Goal: Navigation & Orientation: Find specific page/section

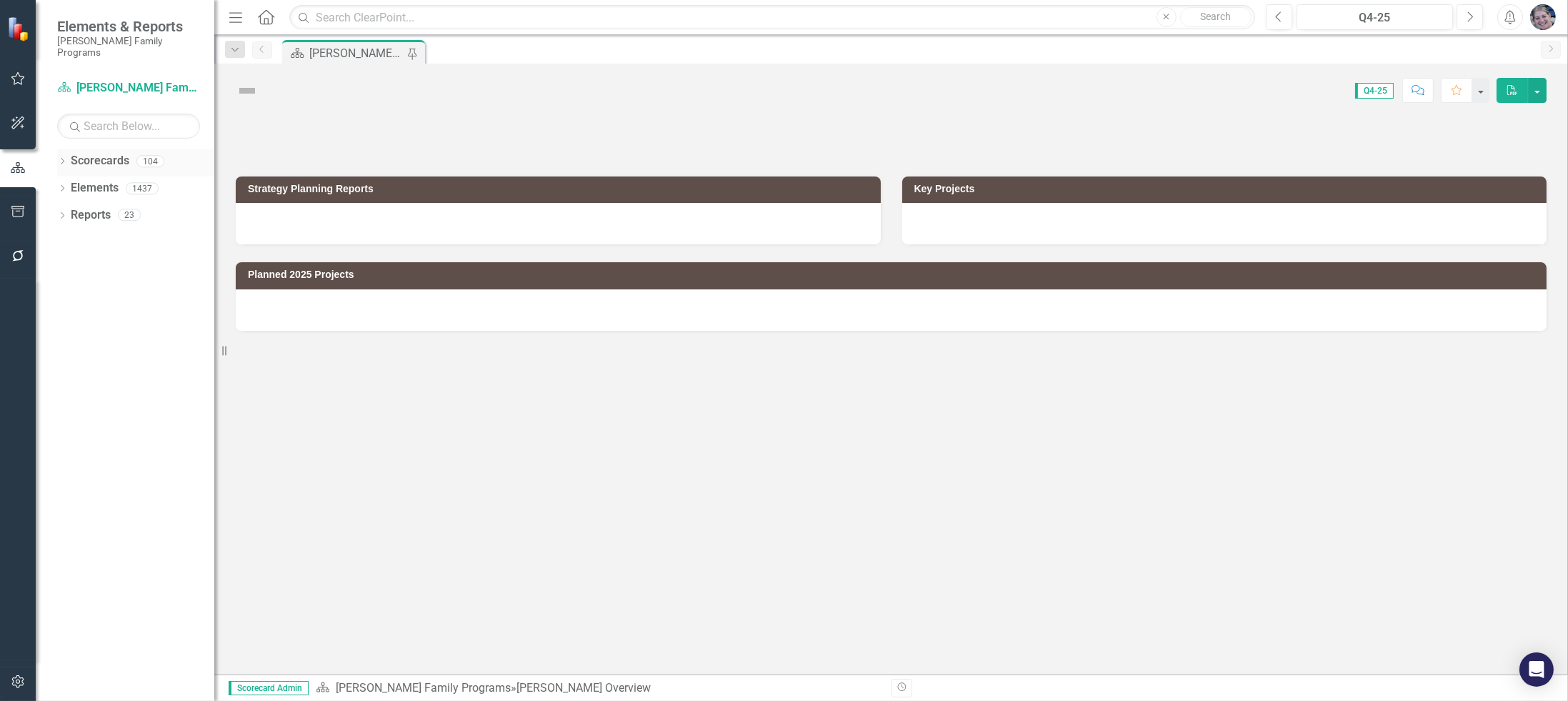
click at [62, 159] on icon "Dropdown" at bounding box center [62, 163] width 10 height 8
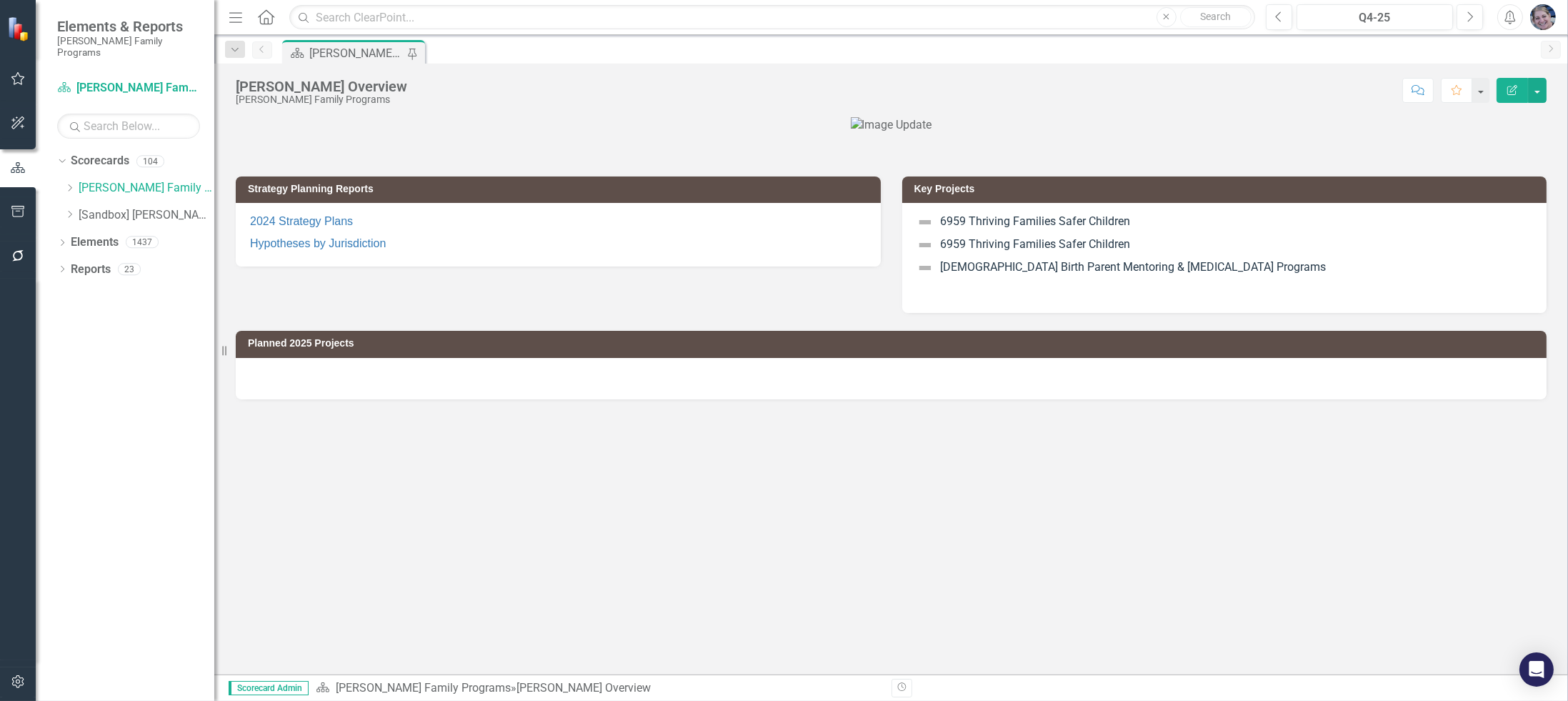
click at [70, 177] on div "Dropdown [PERSON_NAME] Family Programs Dropdown Strategic Consulting 1 00000 Na…" at bounding box center [139, 204] width 150 height 54
drag, startPoint x: 69, startPoint y: 177, endPoint x: 84, endPoint y: 300, distance: 123.9
click at [70, 184] on icon "Dropdown" at bounding box center [69, 188] width 11 height 9
click at [85, 264] on icon "Dropdown" at bounding box center [84, 268] width 11 height 9
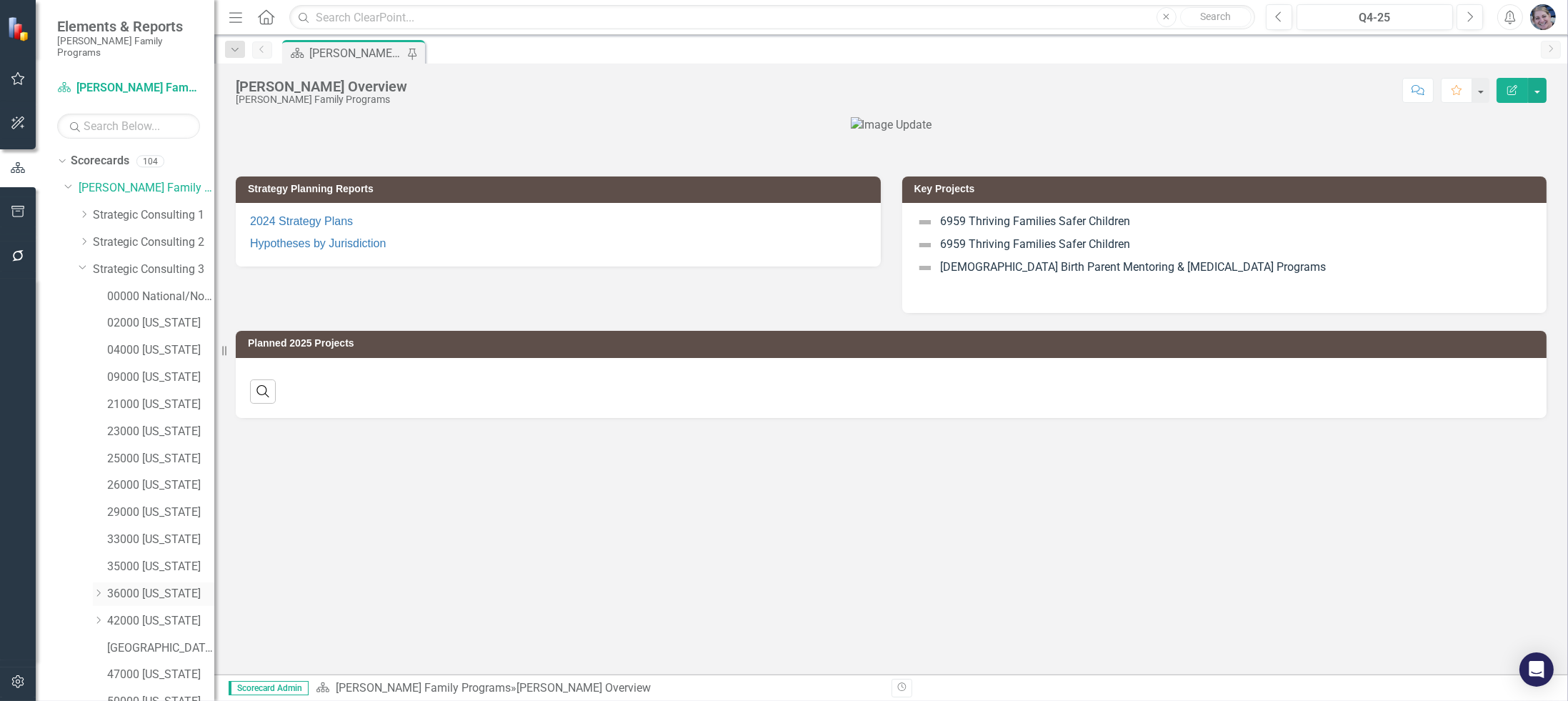
click at [94, 589] on icon "Dropdown" at bounding box center [99, 593] width 11 height 9
click at [149, 613] on link "36061 [US_STATE][GEOGRAPHIC_DATA]" at bounding box center [168, 621] width 93 height 17
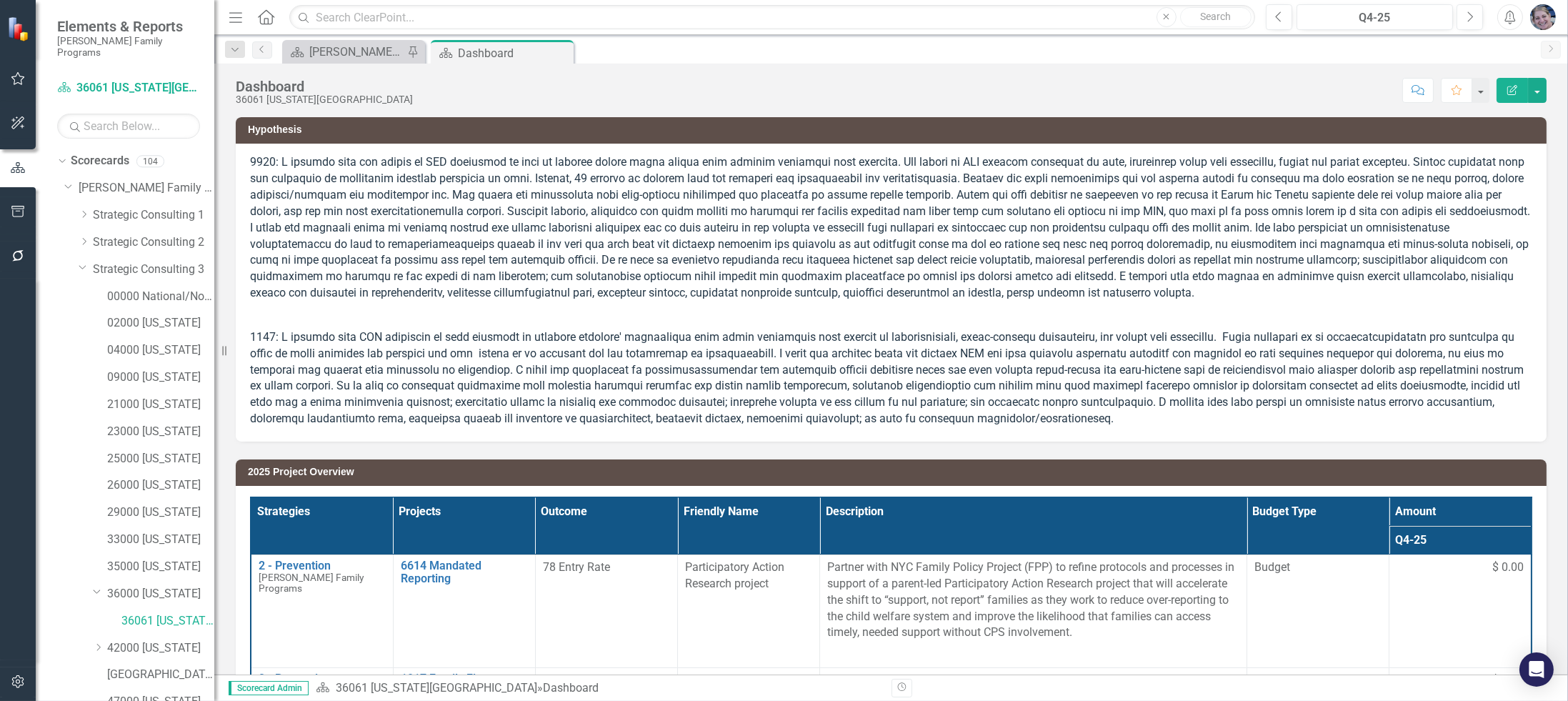
click at [465, 513] on th "Projects" at bounding box center [464, 526] width 142 height 57
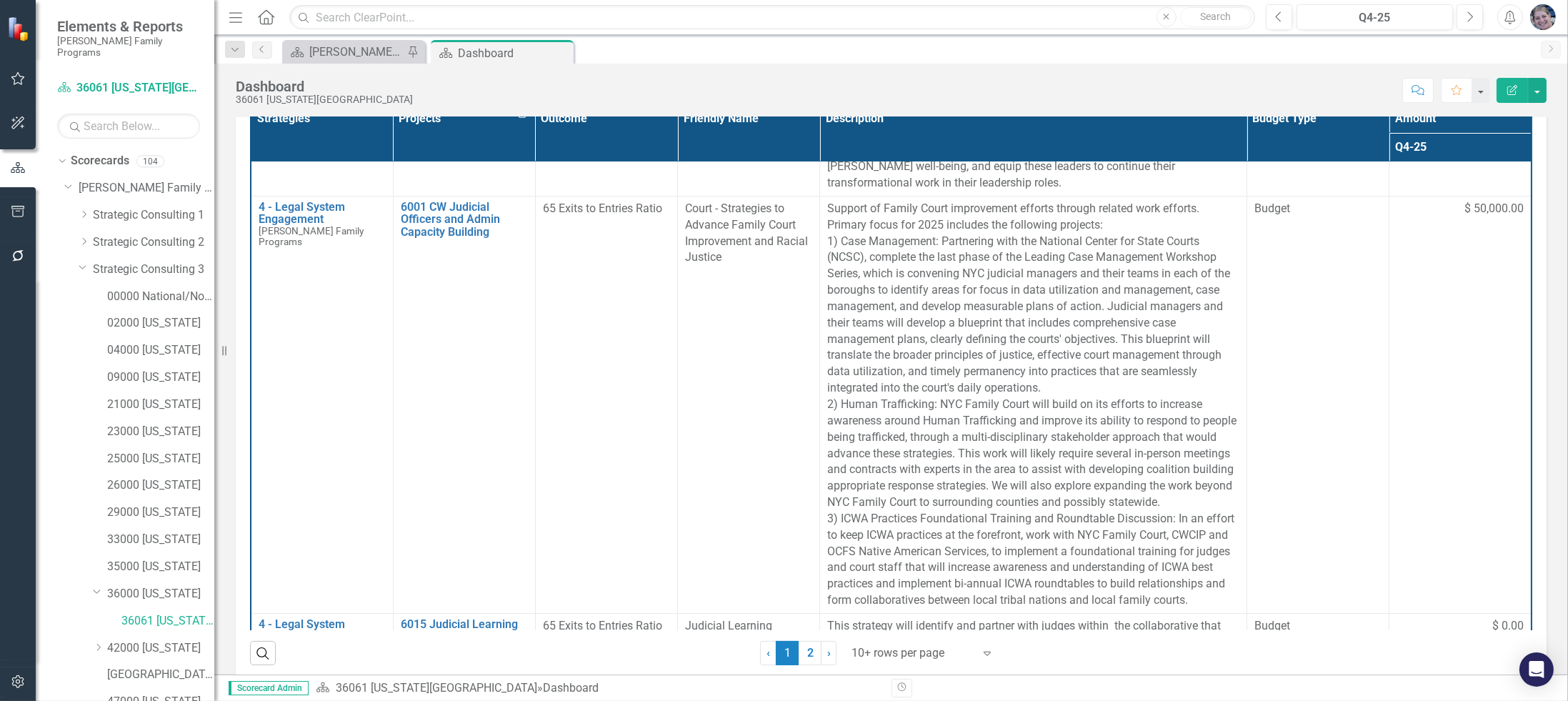
scroll to position [411, 0]
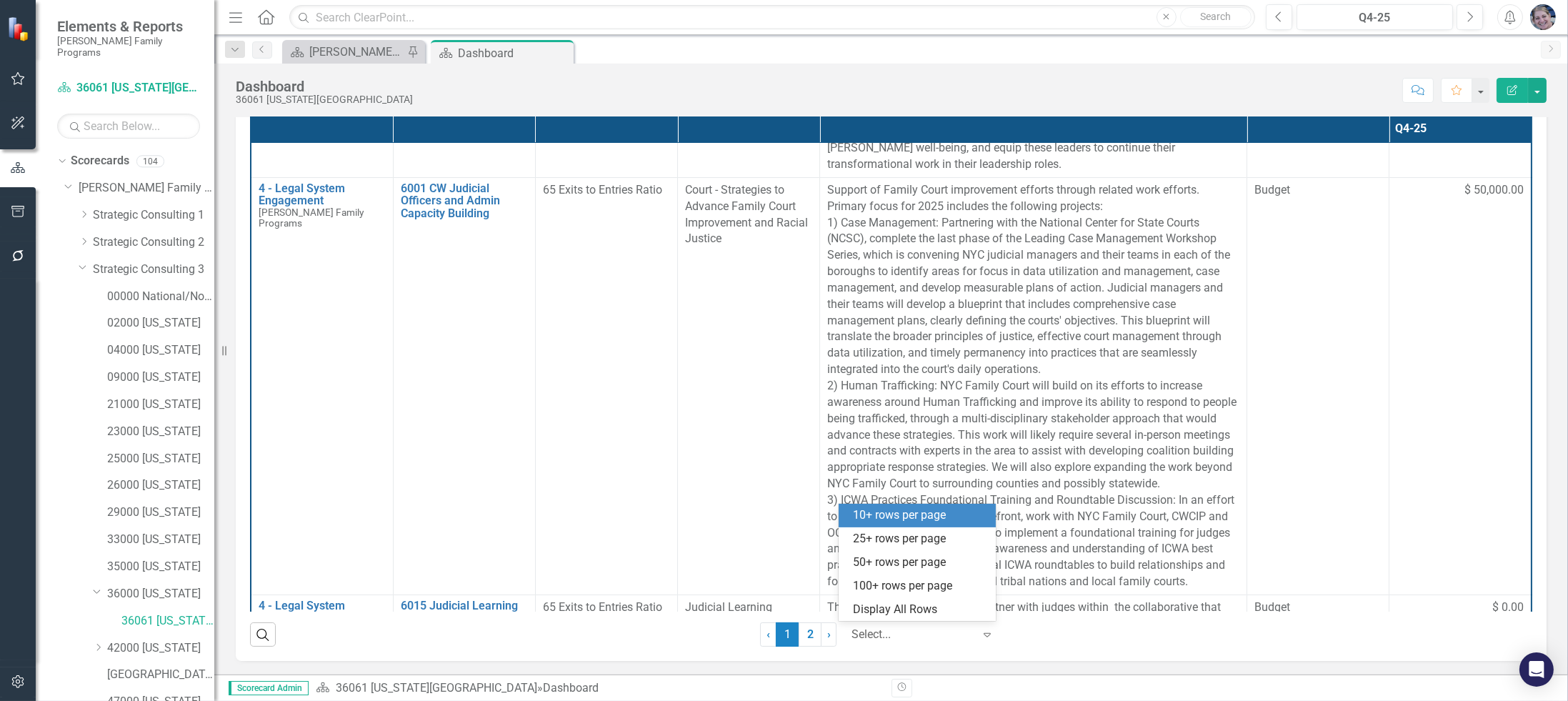
click at [893, 636] on div at bounding box center [912, 635] width 122 height 19
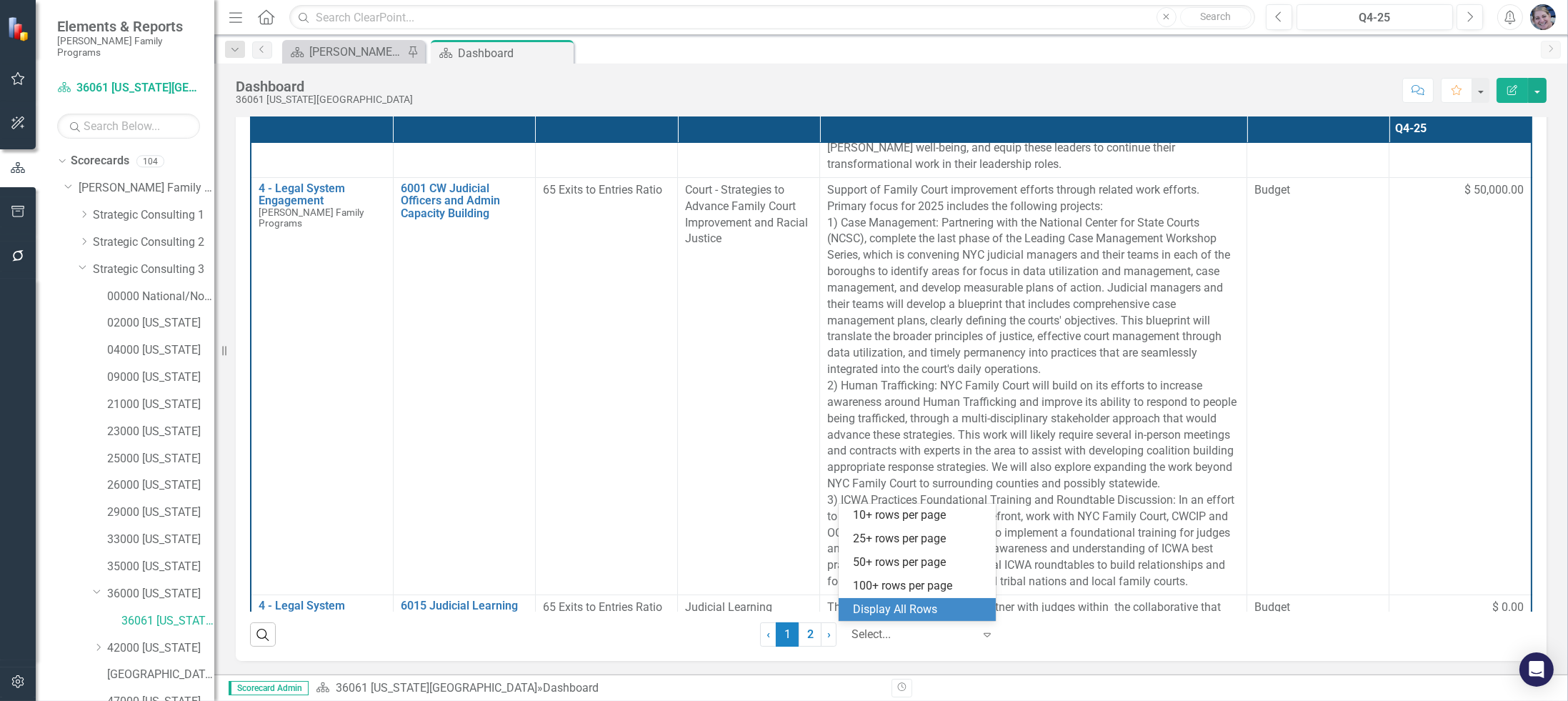
click at [893, 605] on div "Display All Rows" at bounding box center [920, 609] width 134 height 17
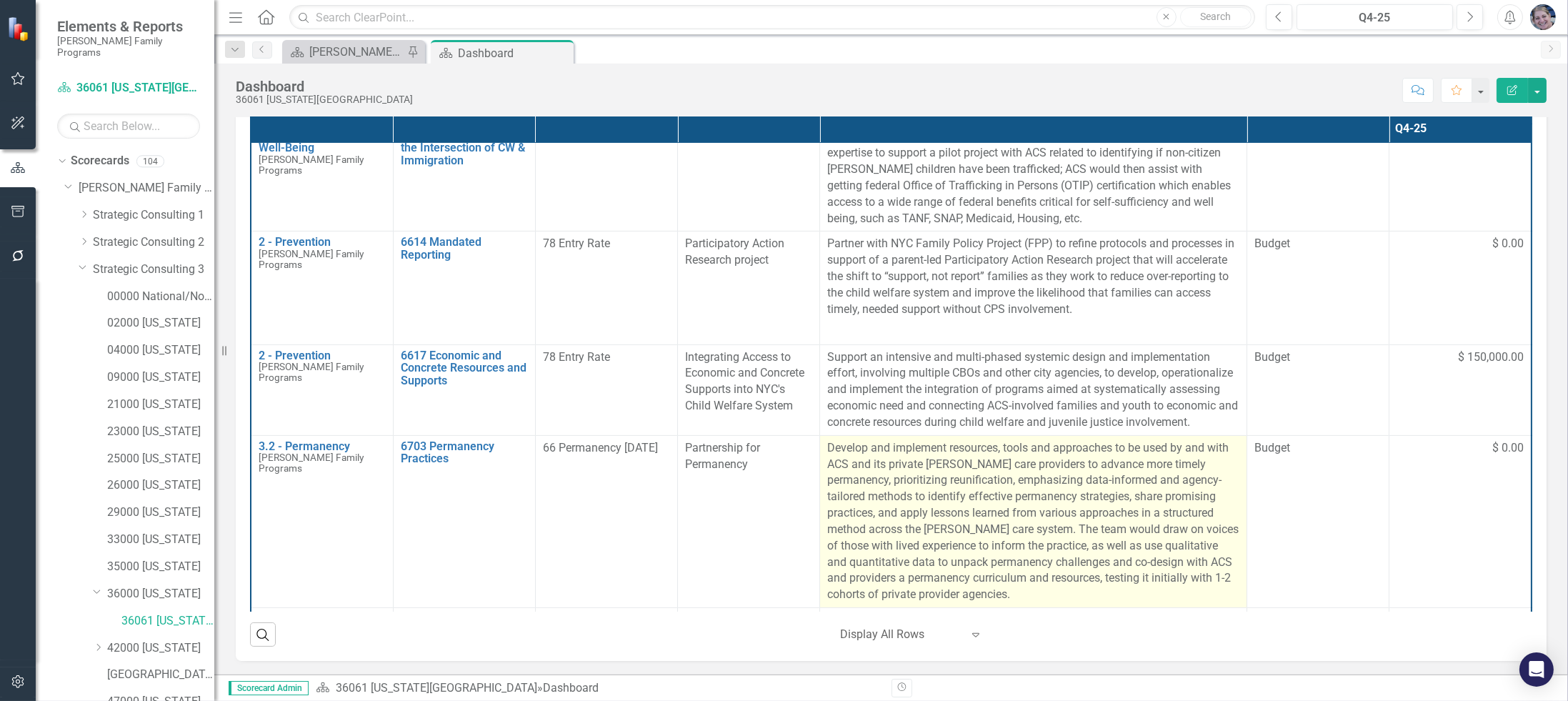
scroll to position [1071, 0]
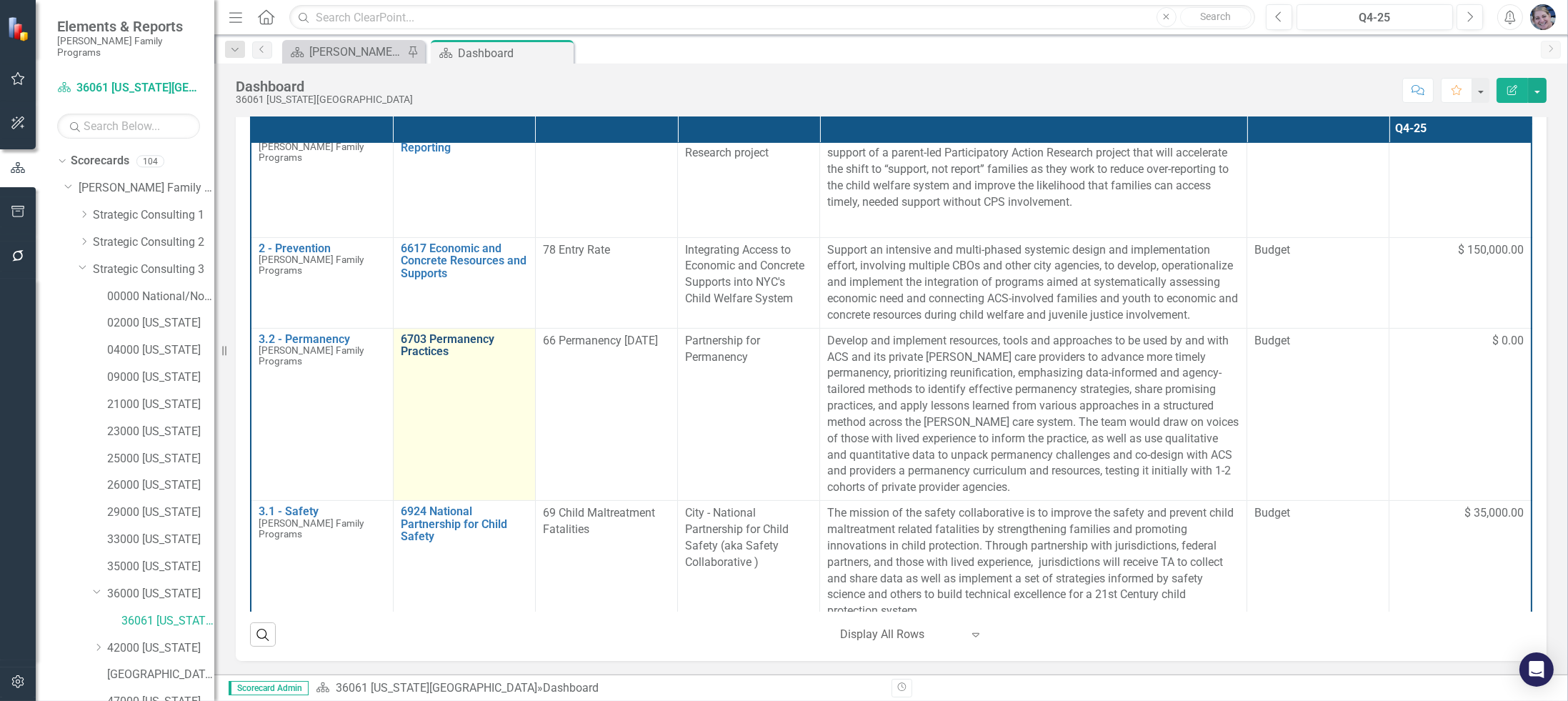
click at [433, 358] on link "6703 Permanency Practices" at bounding box center [464, 346] width 127 height 25
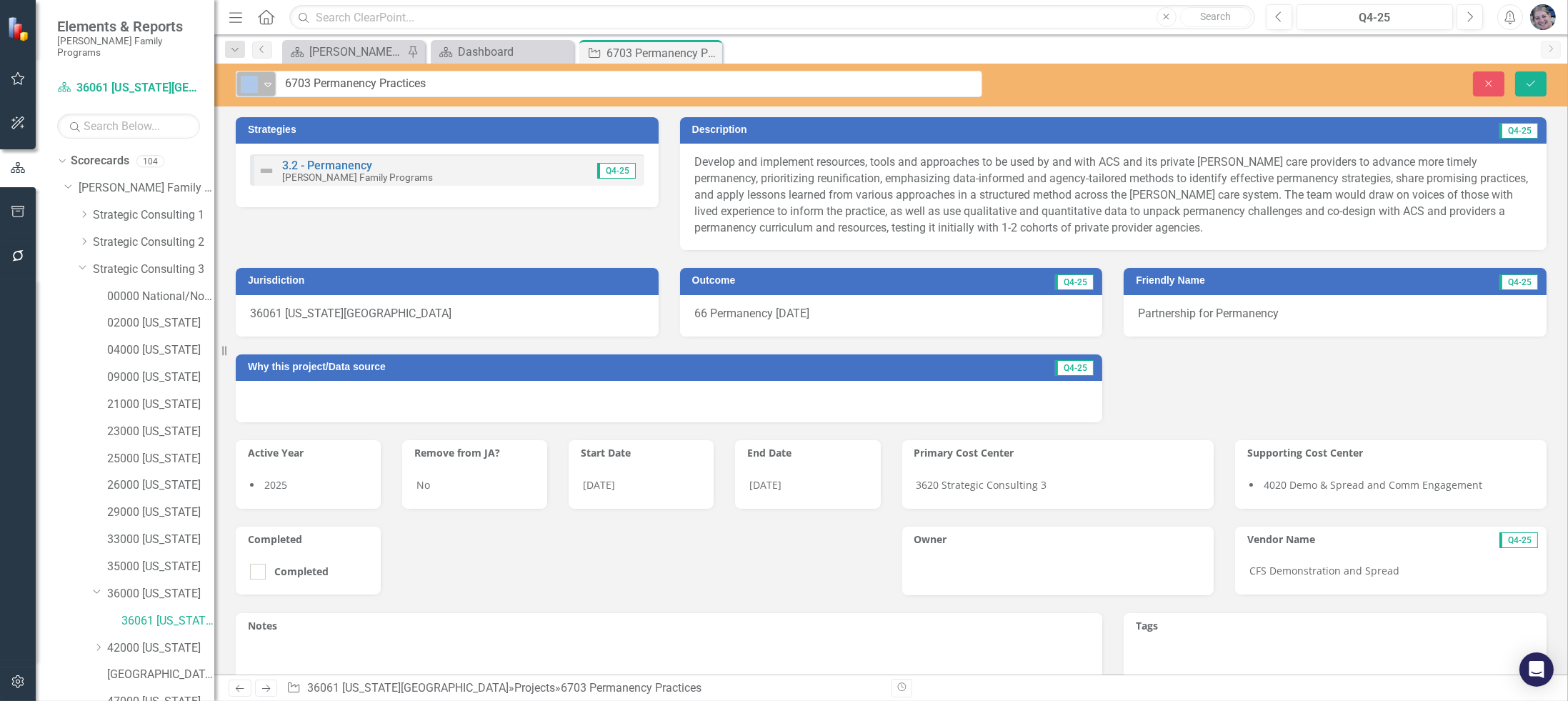
drag, startPoint x: 446, startPoint y: 85, endPoint x: 260, endPoint y: 79, distance: 186.1
drag, startPoint x: 437, startPoint y: 86, endPoint x: 286, endPoint y: 75, distance: 151.4
click at [286, 75] on input "6703 Permanency Practices" at bounding box center [629, 84] width 705 height 26
click at [711, 56] on icon "Close" at bounding box center [709, 53] width 14 height 11
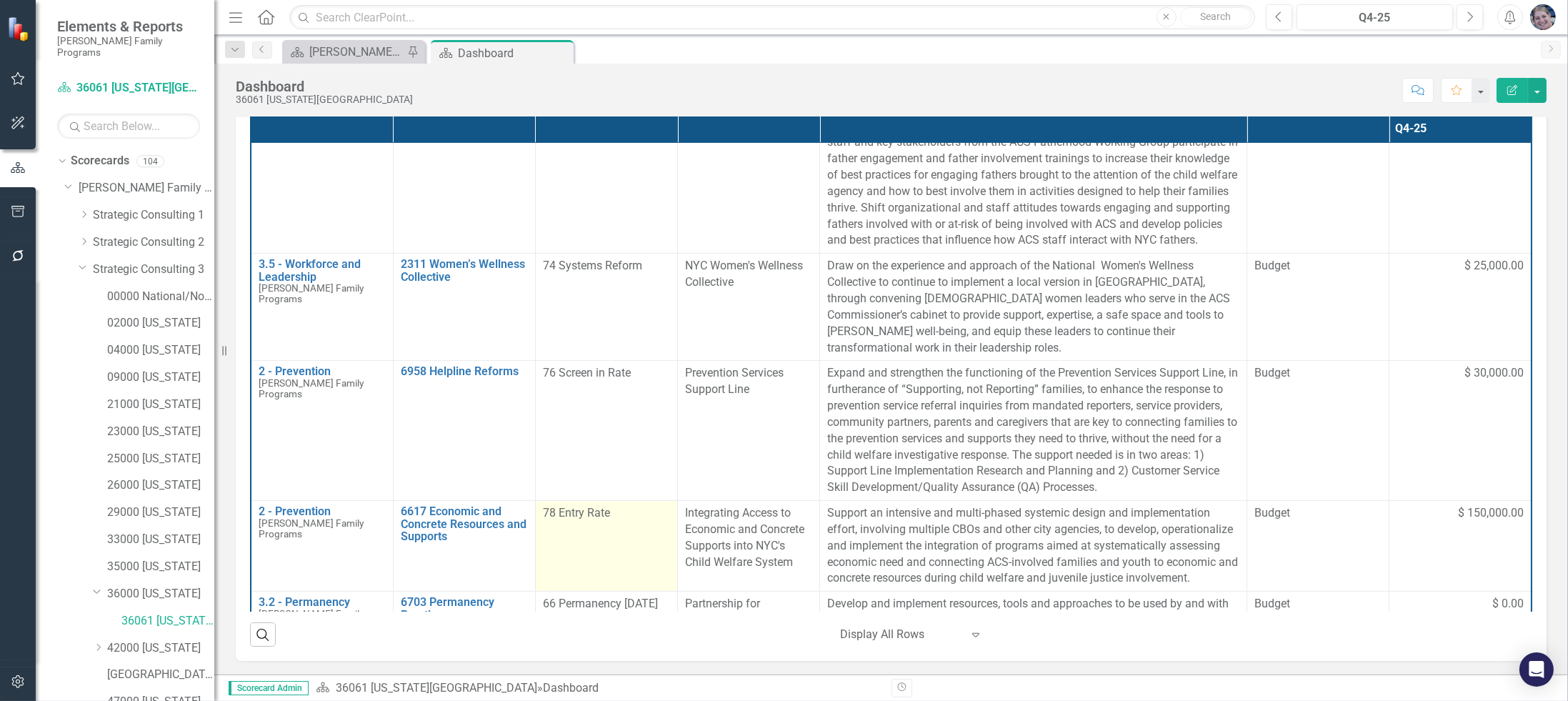
scroll to position [1179, 0]
